Goal: Task Accomplishment & Management: Use online tool/utility

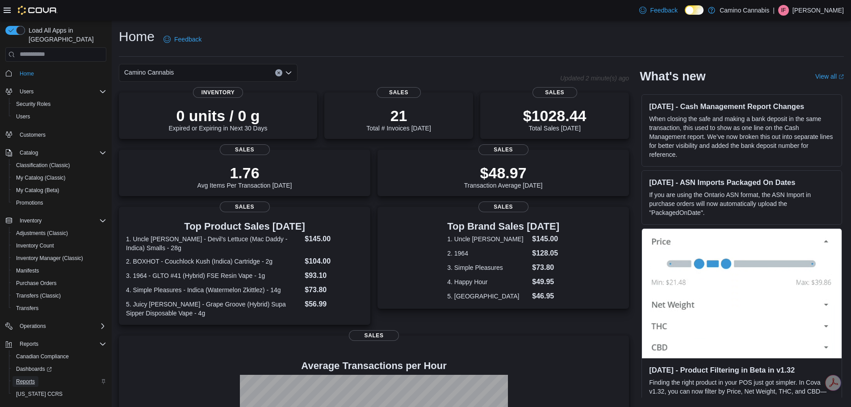
click at [23, 378] on span "Reports" at bounding box center [25, 381] width 19 height 7
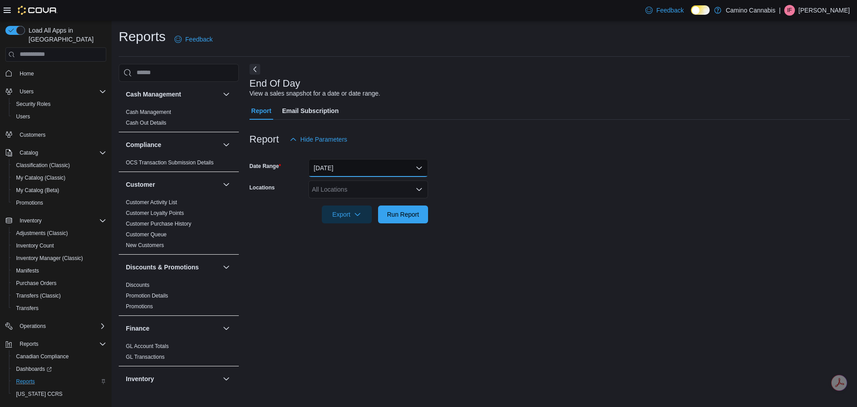
click at [331, 176] on button "[DATE]" at bounding box center [369, 168] width 120 height 18
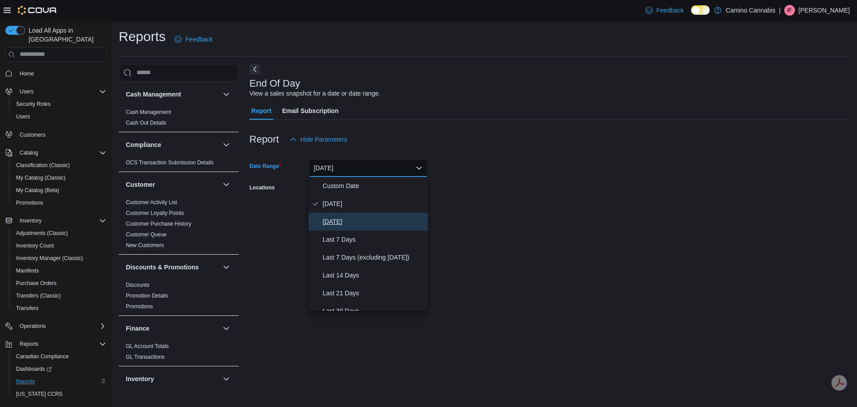
click at [338, 221] on span "[DATE]" at bounding box center [374, 221] width 102 height 11
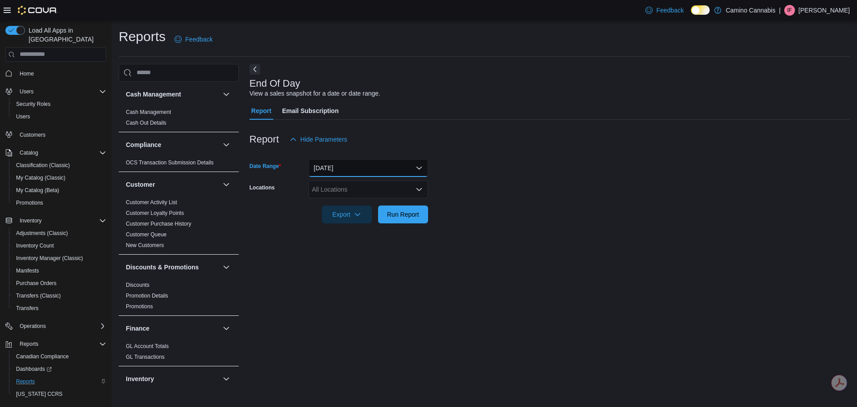
click at [336, 172] on button "[DATE]" at bounding box center [369, 168] width 120 height 18
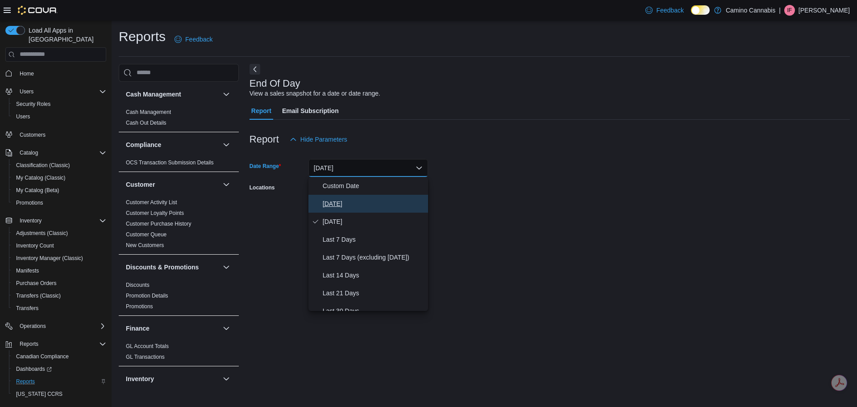
drag, startPoint x: 338, startPoint y: 202, endPoint x: 329, endPoint y: 197, distance: 10.0
click at [338, 202] on span "[DATE]" at bounding box center [374, 203] width 102 height 11
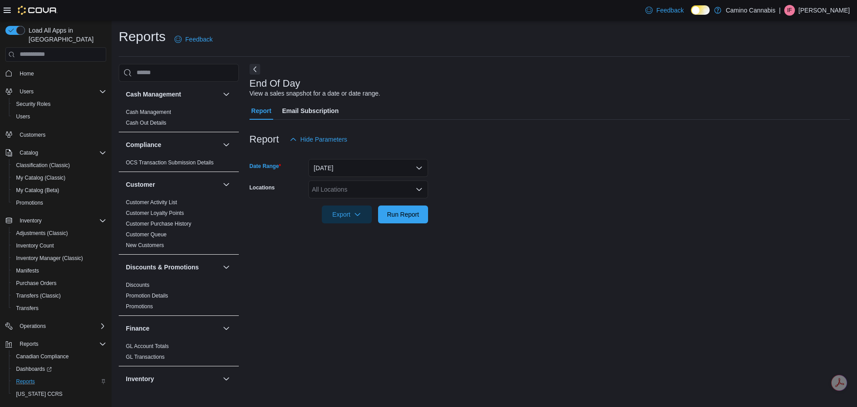
click at [315, 187] on div "All Locations" at bounding box center [369, 189] width 120 height 18
click at [337, 222] on button "[STREET_ADDRESS]" at bounding box center [369, 217] width 120 height 13
drag, startPoint x: 356, startPoint y: 251, endPoint x: 420, endPoint y: 230, distance: 67.1
click at [363, 246] on div "End Of Day View a sales snapshot for a date or date range. Report Email Subscri…" at bounding box center [550, 225] width 601 height 323
click at [418, 215] on span "Run Report" at bounding box center [403, 213] width 32 height 9
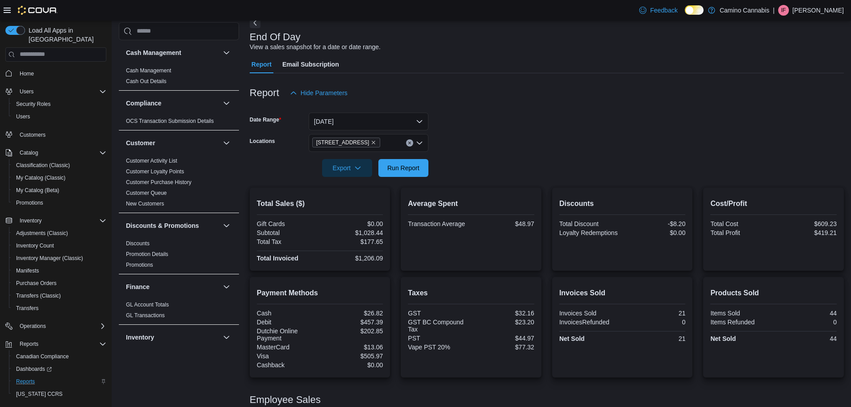
scroll to position [92, 0]
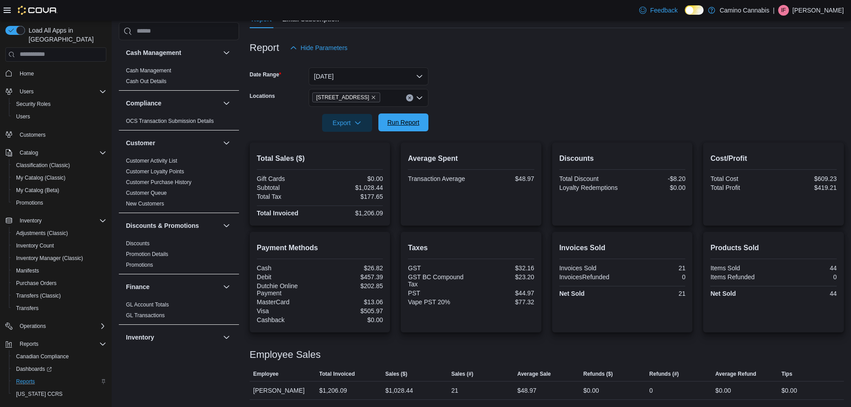
click at [406, 121] on span "Run Report" at bounding box center [403, 122] width 32 height 9
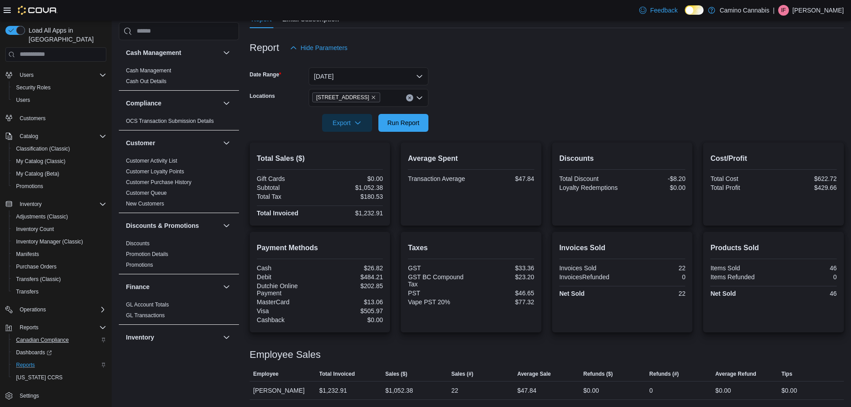
scroll to position [0, 0]
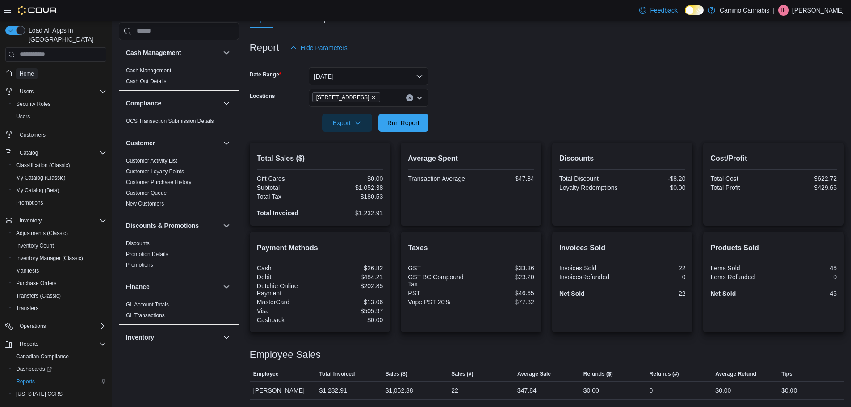
click at [26, 70] on span "Home" at bounding box center [27, 73] width 14 height 11
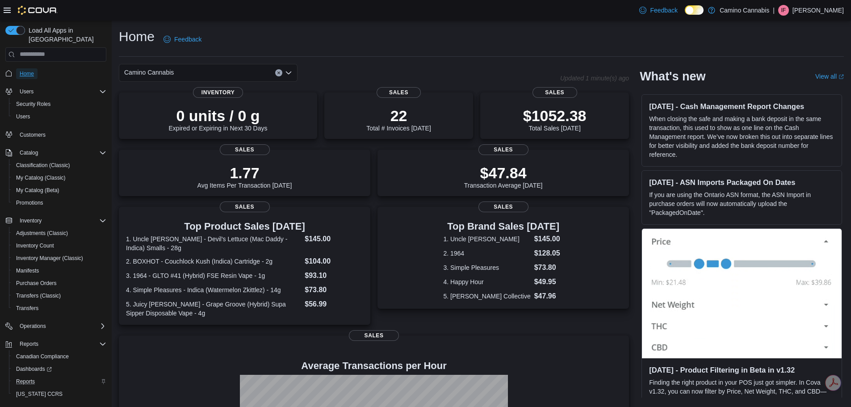
click at [29, 69] on span "Home" at bounding box center [27, 73] width 14 height 11
click at [49, 376] on div "Reports" at bounding box center [60, 381] width 94 height 11
